Goal: Navigation & Orientation: Find specific page/section

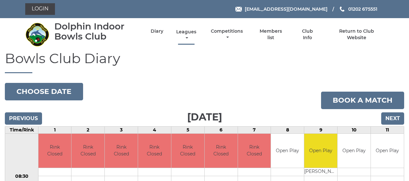
click at [186, 35] on link "Leagues" at bounding box center [185, 35] width 23 height 13
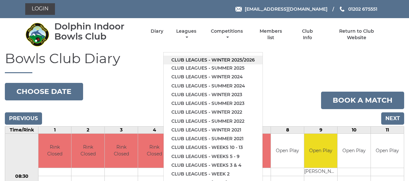
click at [202, 61] on link "Club leagues - Winter 2025/2026" at bounding box center [212, 60] width 99 height 9
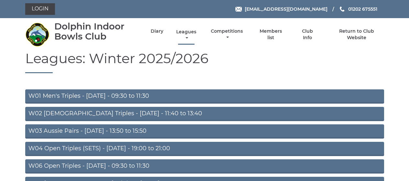
click at [186, 30] on link "Leagues" at bounding box center [185, 35] width 23 height 13
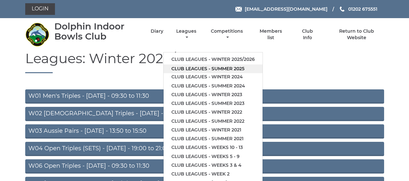
click at [194, 67] on link "Club leagues - Summer 2025" at bounding box center [212, 68] width 99 height 9
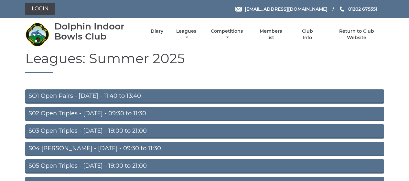
click at [140, 168] on link "S05 Open Triples - Wednesday - 19:00 to 21:00" at bounding box center [204, 166] width 358 height 14
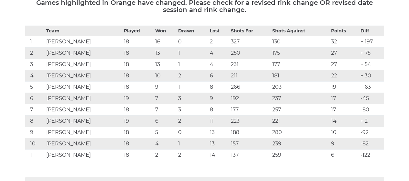
scroll to position [126, 0]
